Goal: Transaction & Acquisition: Purchase product/service

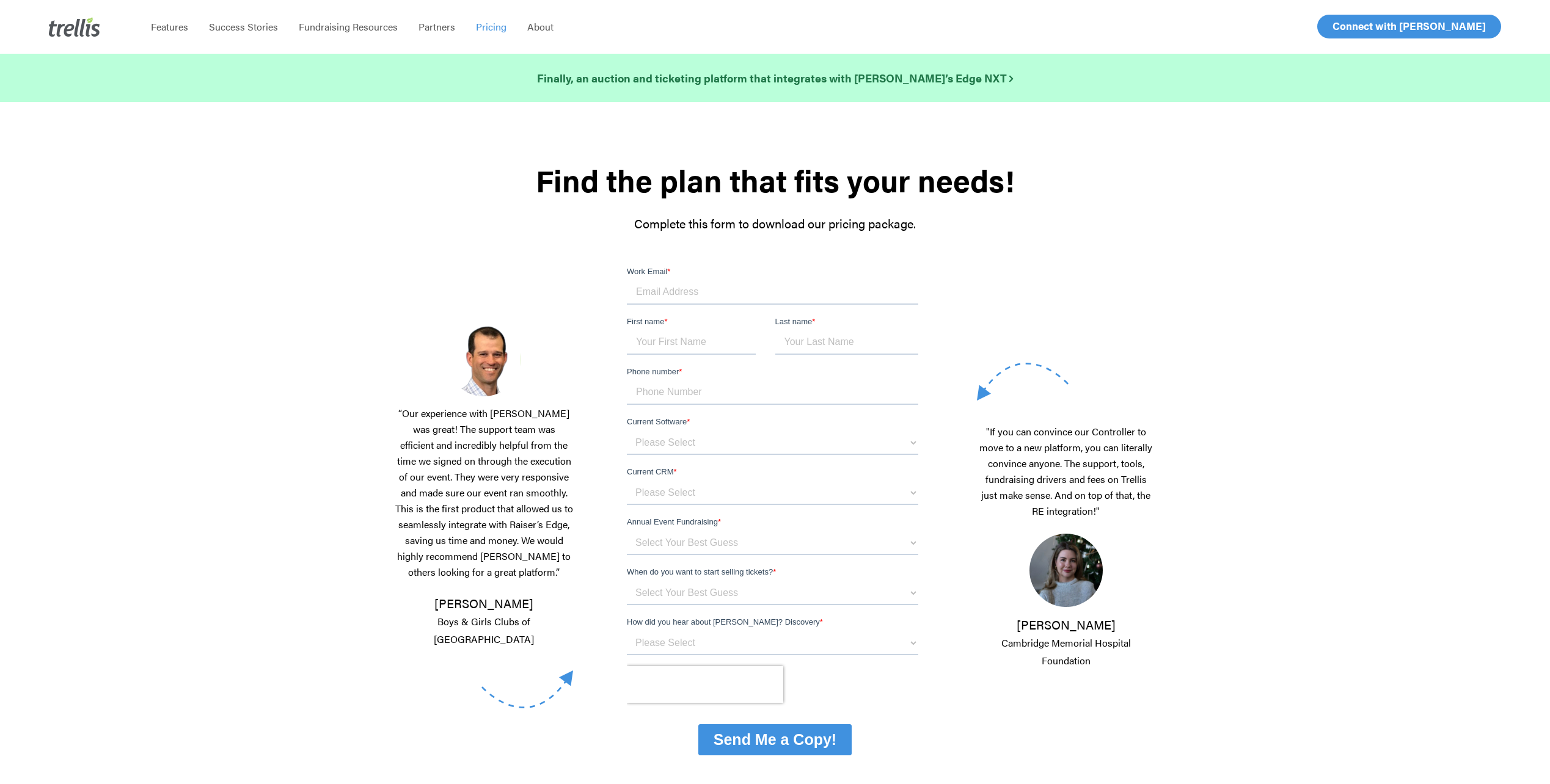
scroll to position [1253, 0]
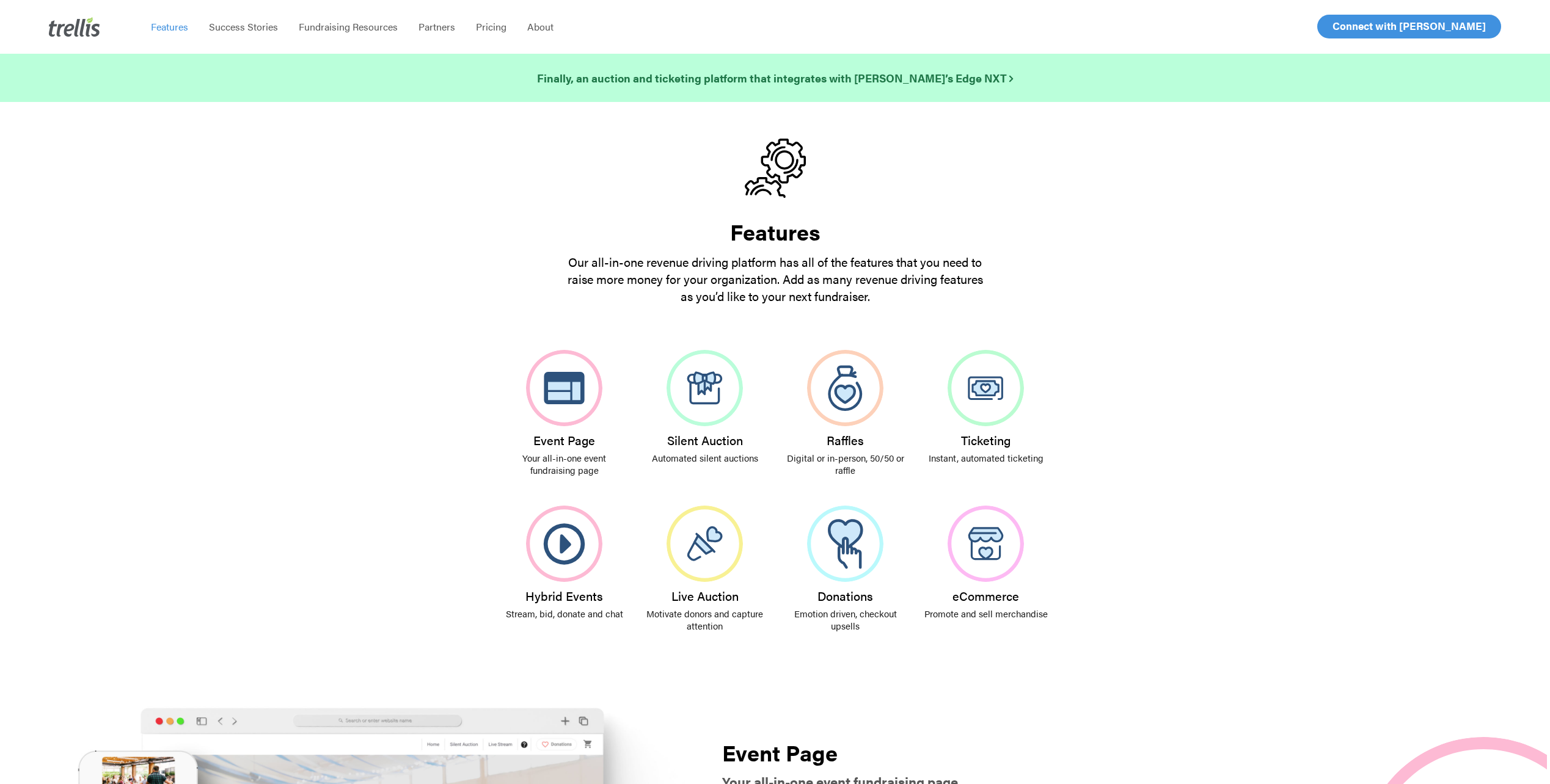
scroll to position [3494, 0]
